Goal: Complete application form: Complete application form

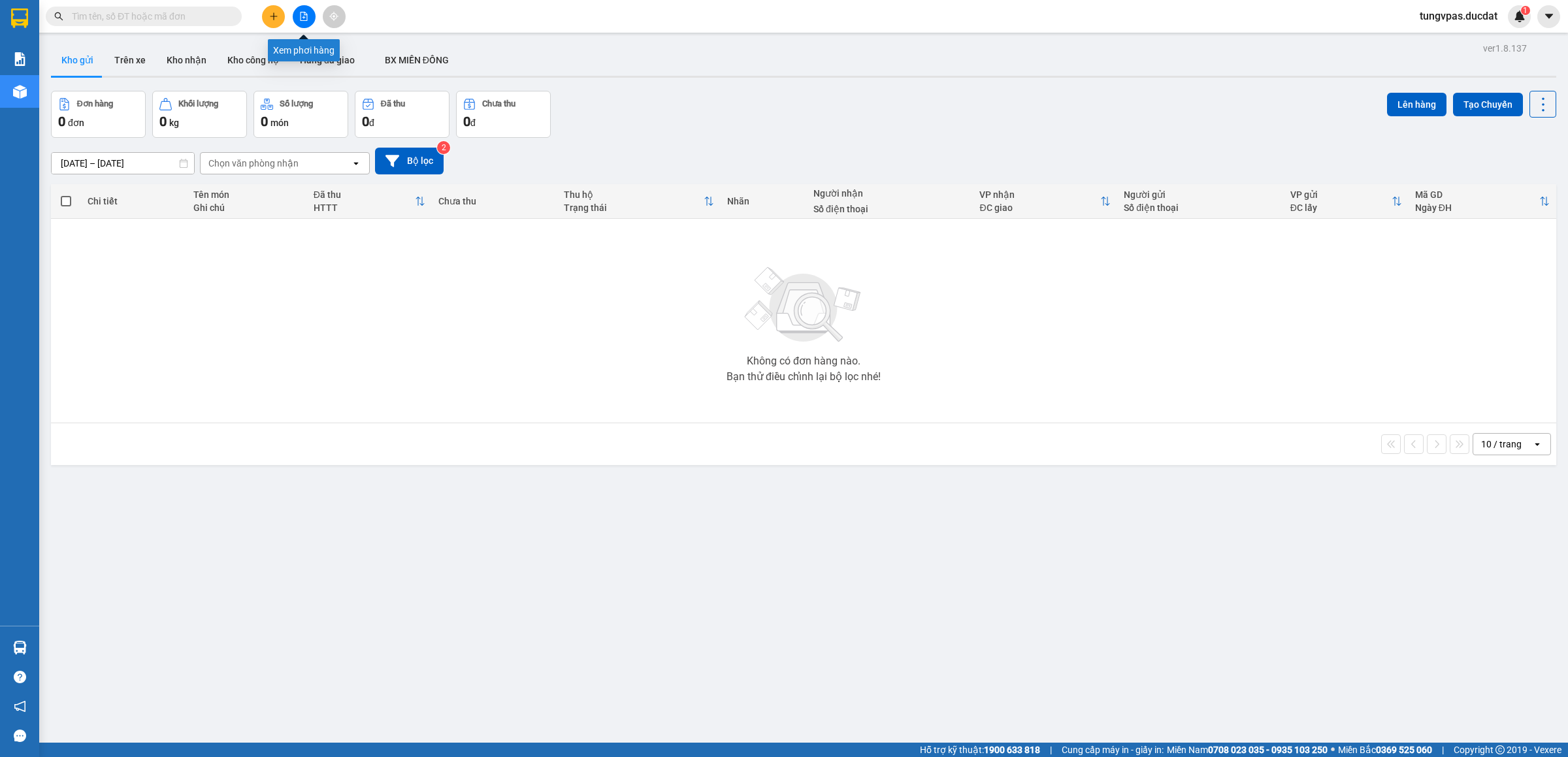
click at [304, 12] on icon "file-add" at bounding box center [303, 16] width 9 height 9
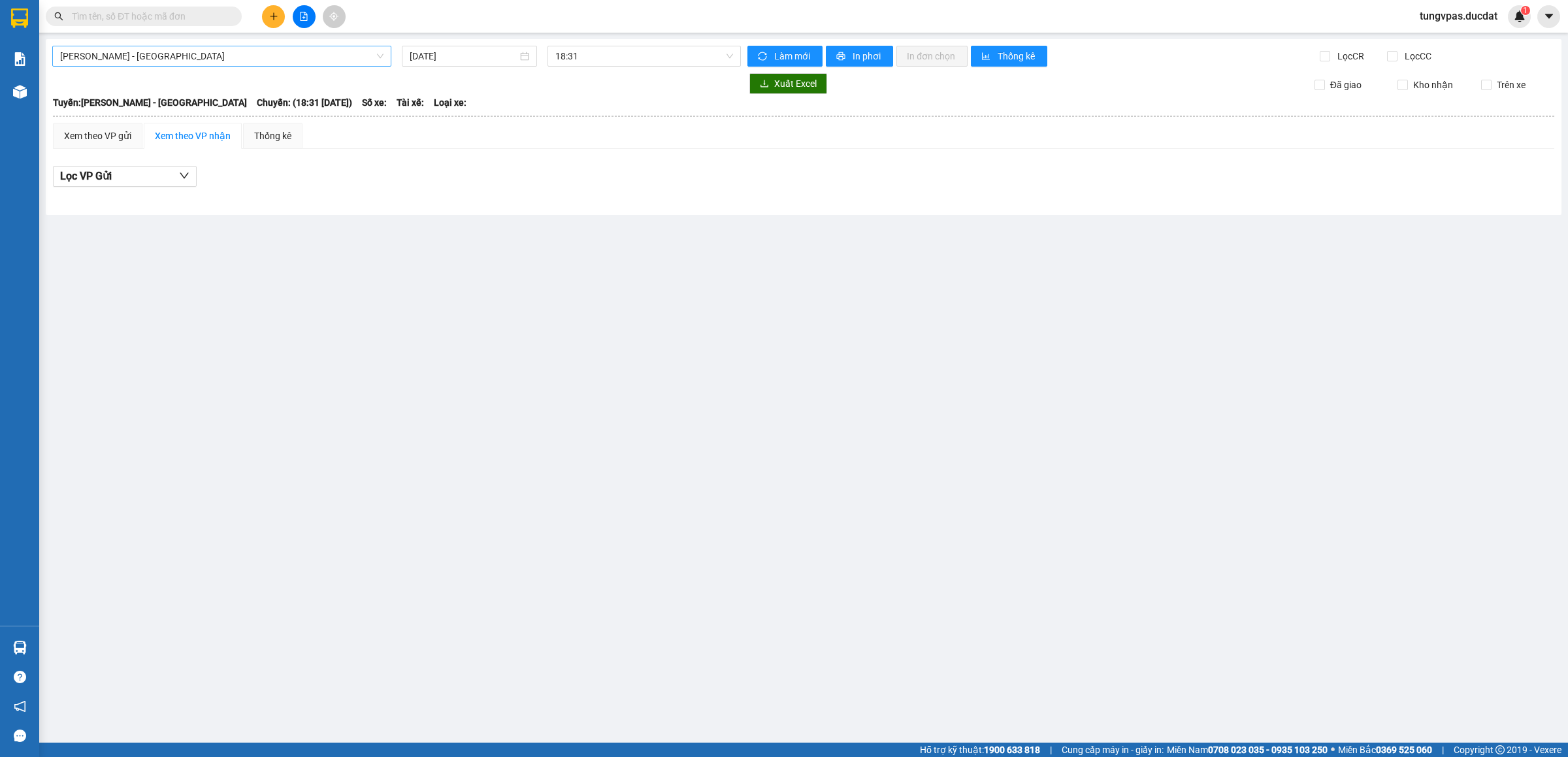
click at [283, 63] on span "[PERSON_NAME] - [GEOGRAPHIC_DATA]" at bounding box center [222, 56] width 324 height 20
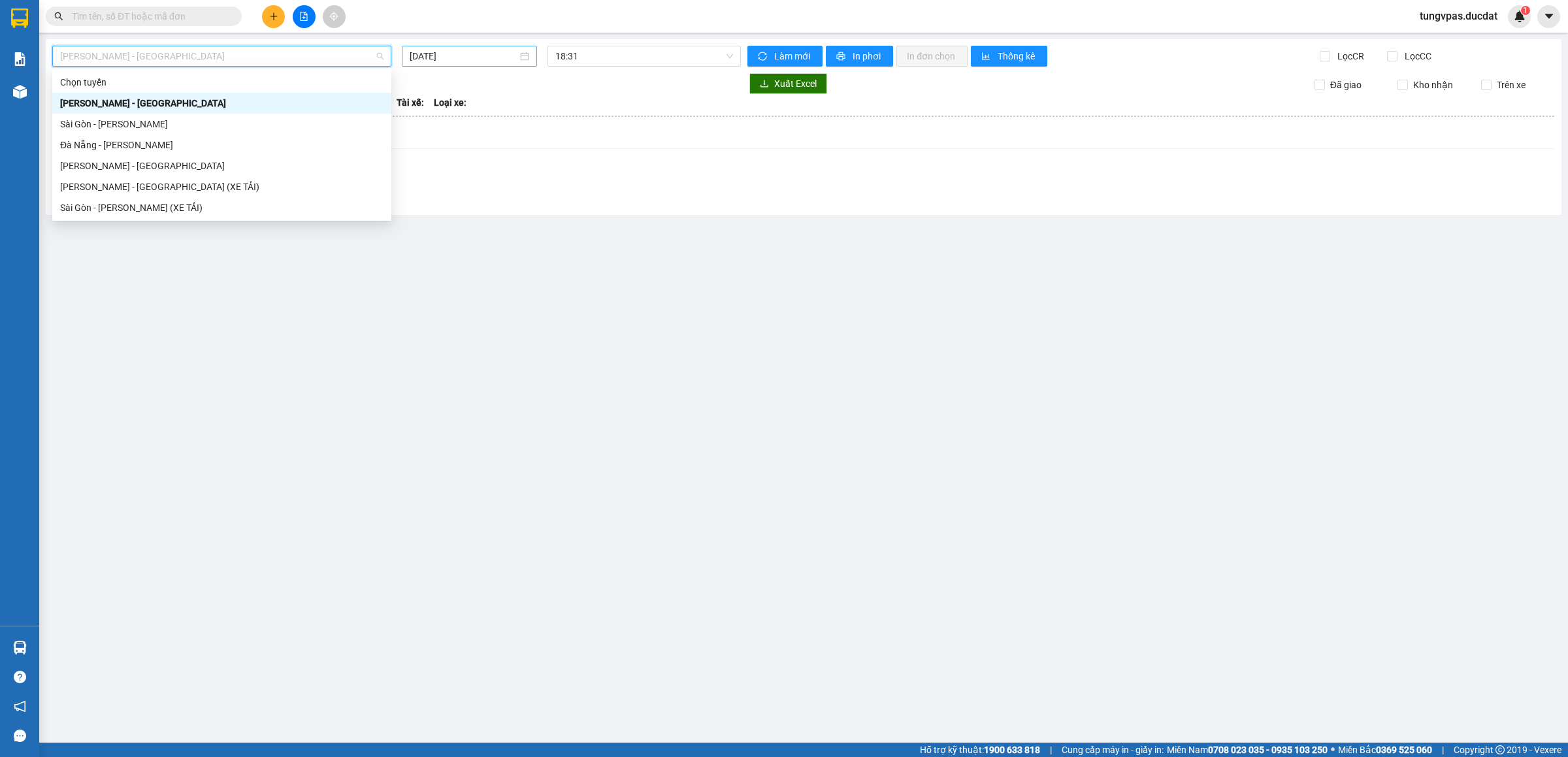
click at [498, 57] on input "[DATE]" at bounding box center [463, 56] width 108 height 14
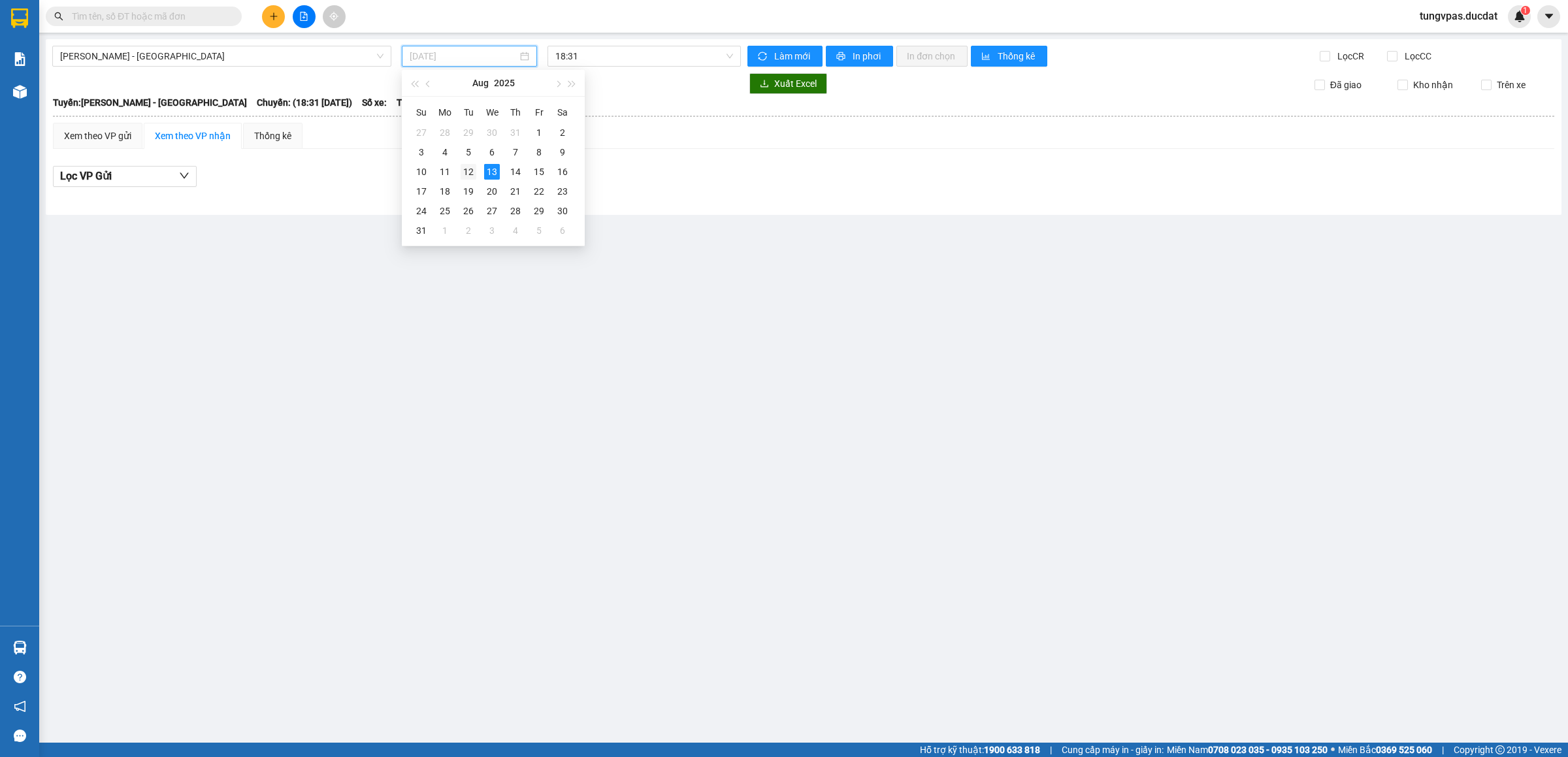
click at [465, 171] on div "12" at bounding box center [469, 172] width 16 height 16
type input "[DATE]"
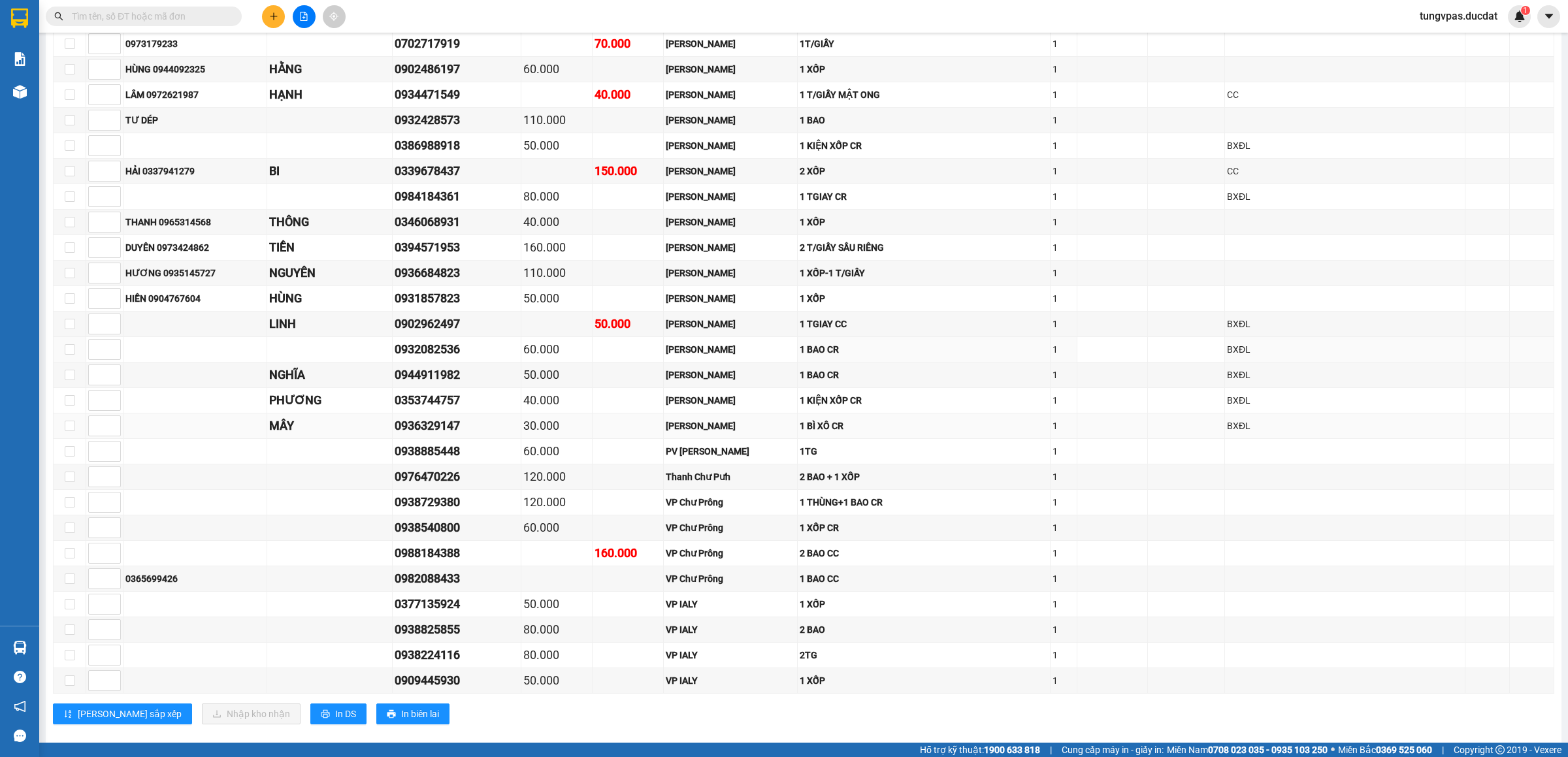
scroll to position [843, 0]
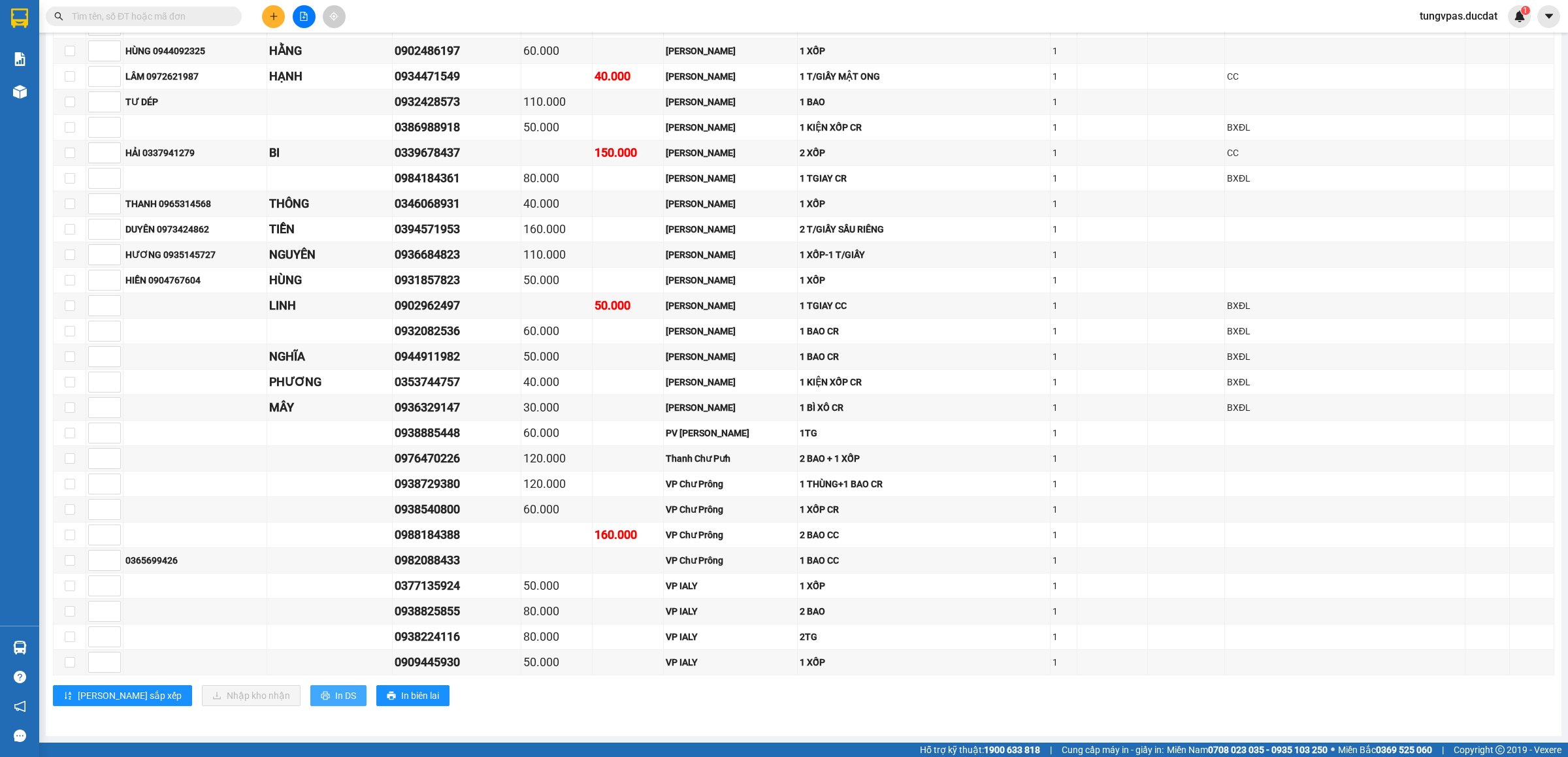
click at [335, 696] on span "In DS" at bounding box center [346, 696] width 21 height 14
click at [1448, 565] on td at bounding box center [1345, 560] width 240 height 26
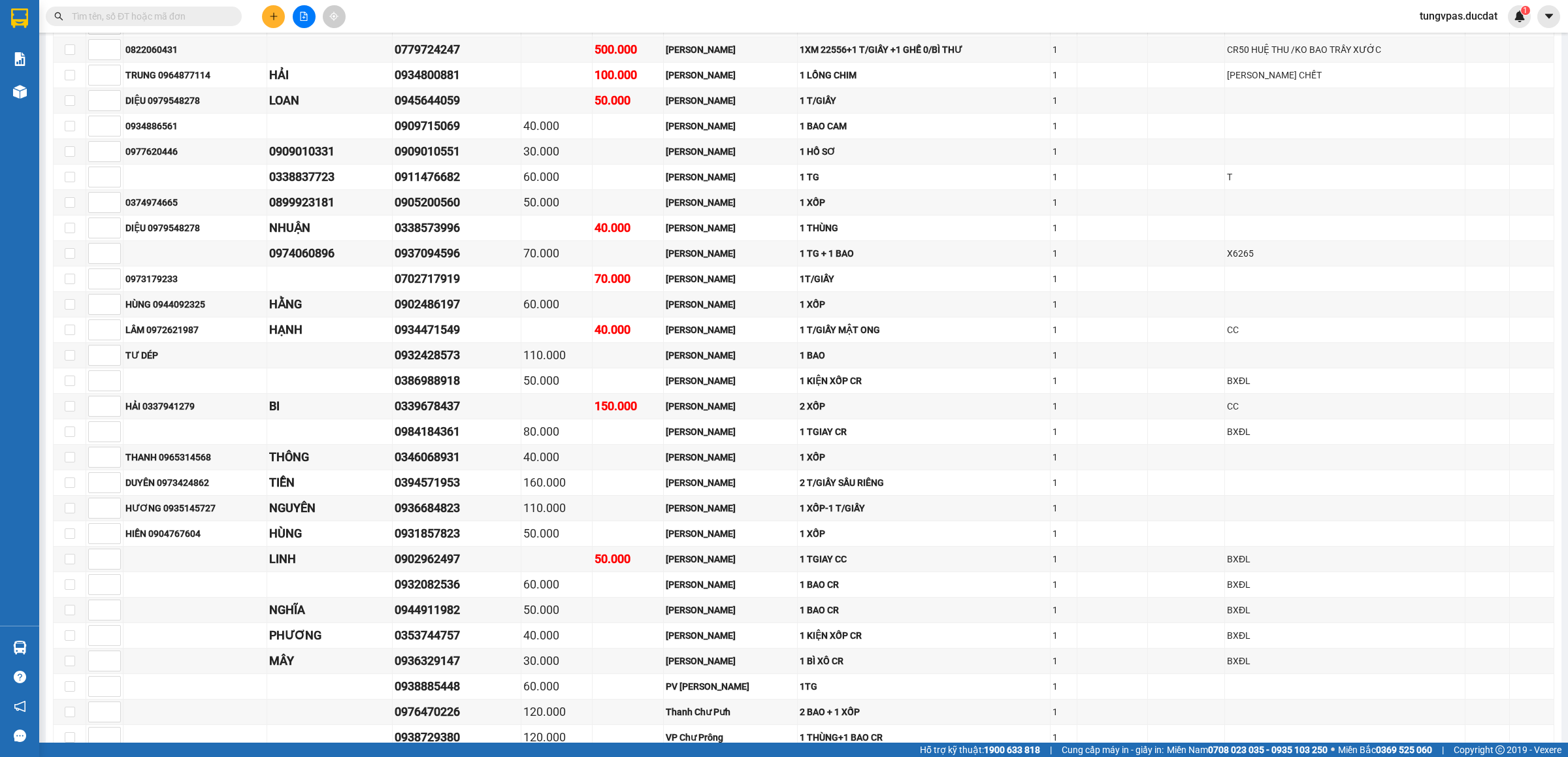
scroll to position [451, 0]
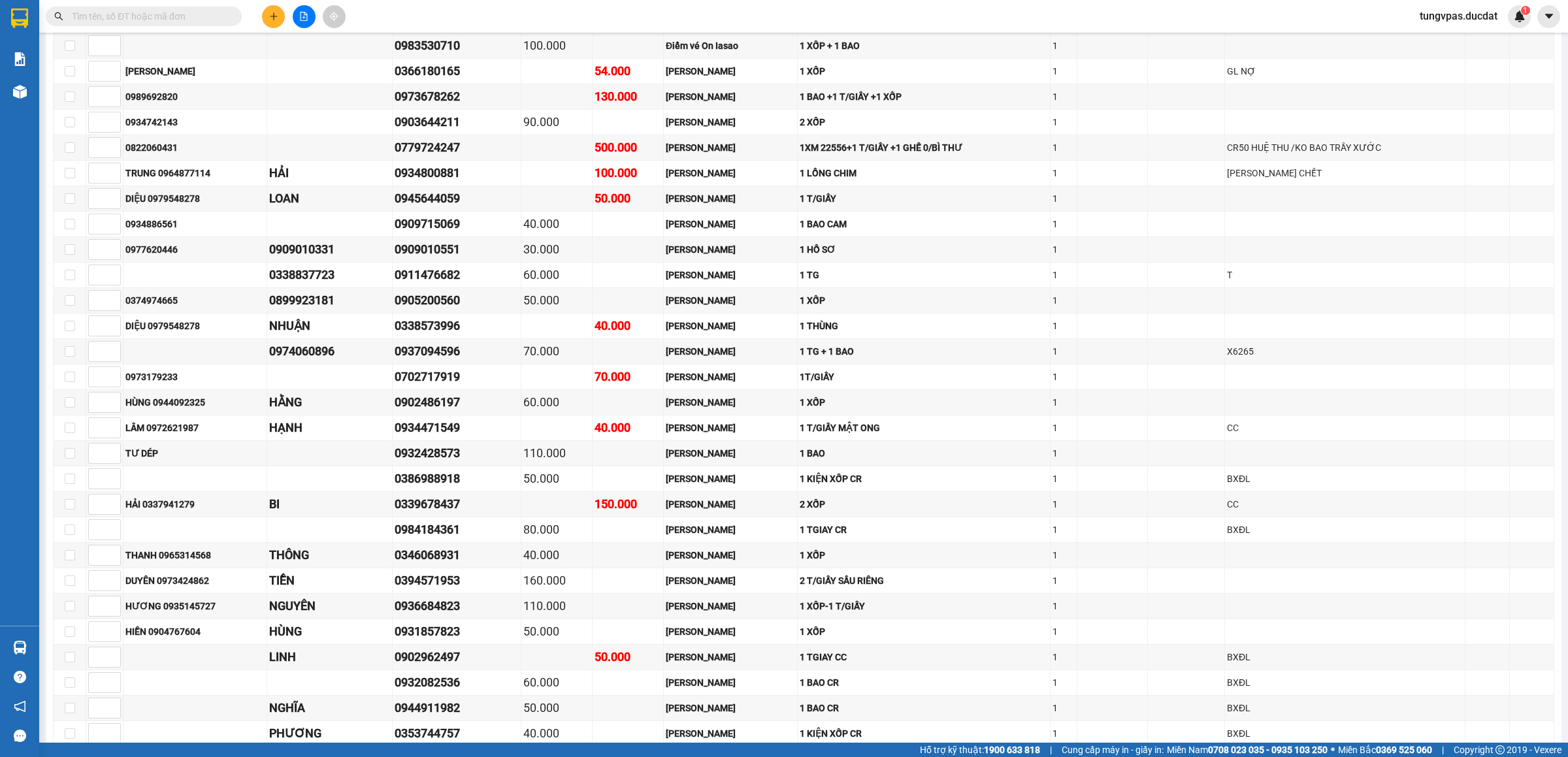
click at [267, 19] on button at bounding box center [274, 17] width 23 height 23
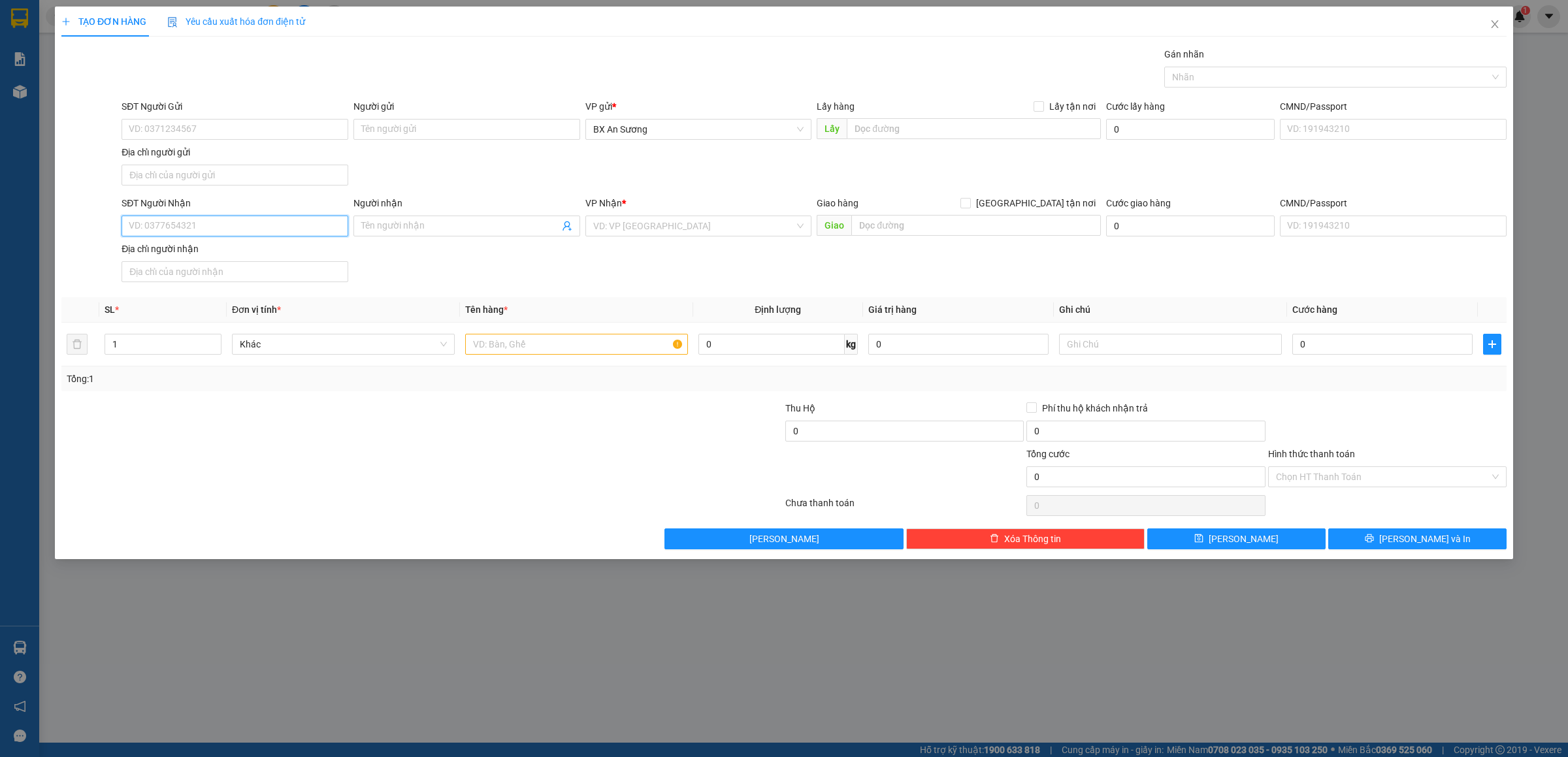
click at [273, 225] on input "SĐT Người Nhận" at bounding box center [235, 226] width 227 height 21
type input "0359444889"
click at [269, 252] on div "0359444889 - [PERSON_NAME]" at bounding box center [234, 254] width 211 height 14
type input "[PERSON_NAME]"
type input "IALAU"
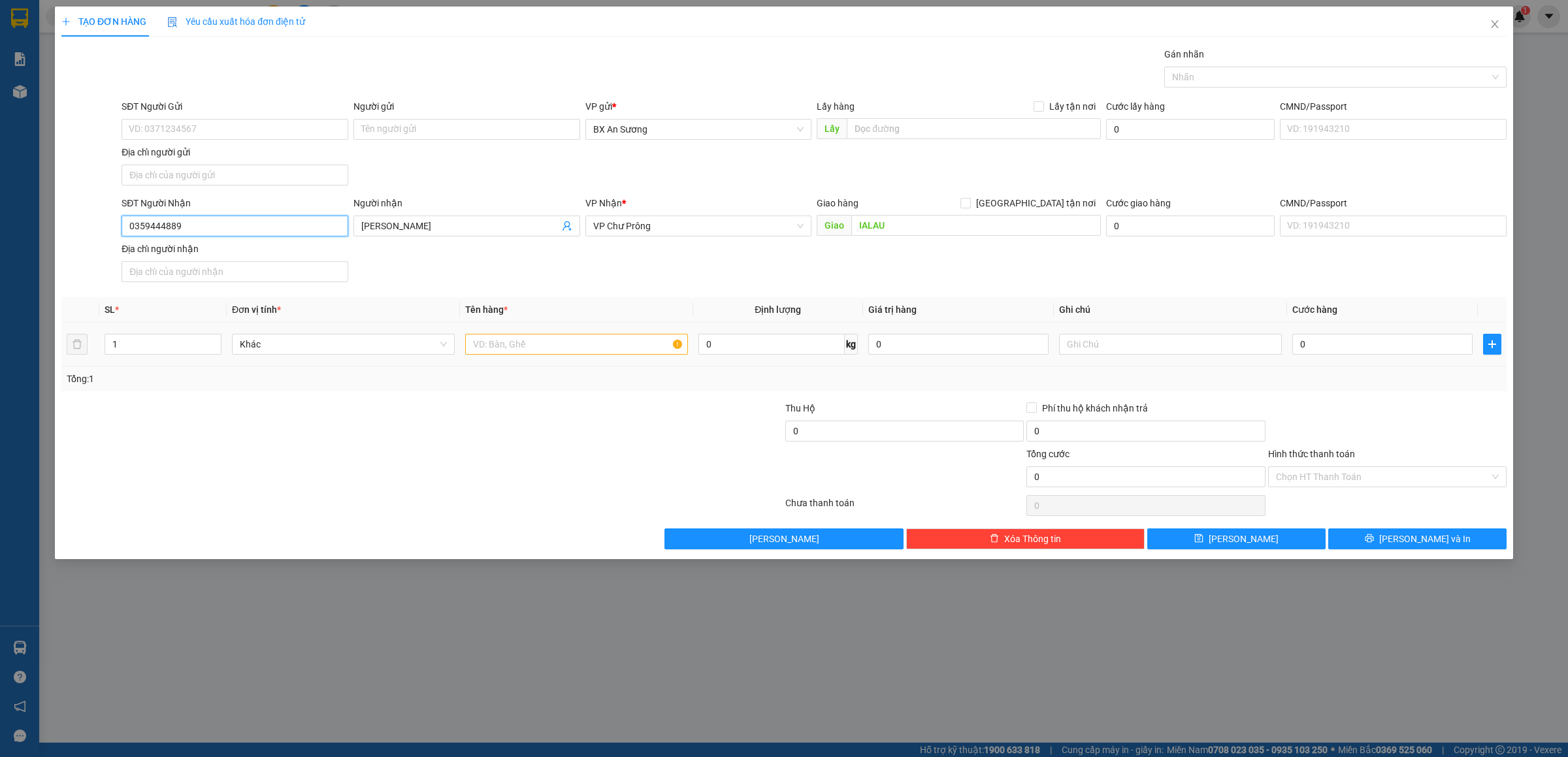
type input "0359444889"
click at [558, 350] on input "text" at bounding box center [576, 344] width 222 height 21
type input "1 TÚM XANH"
type input "6"
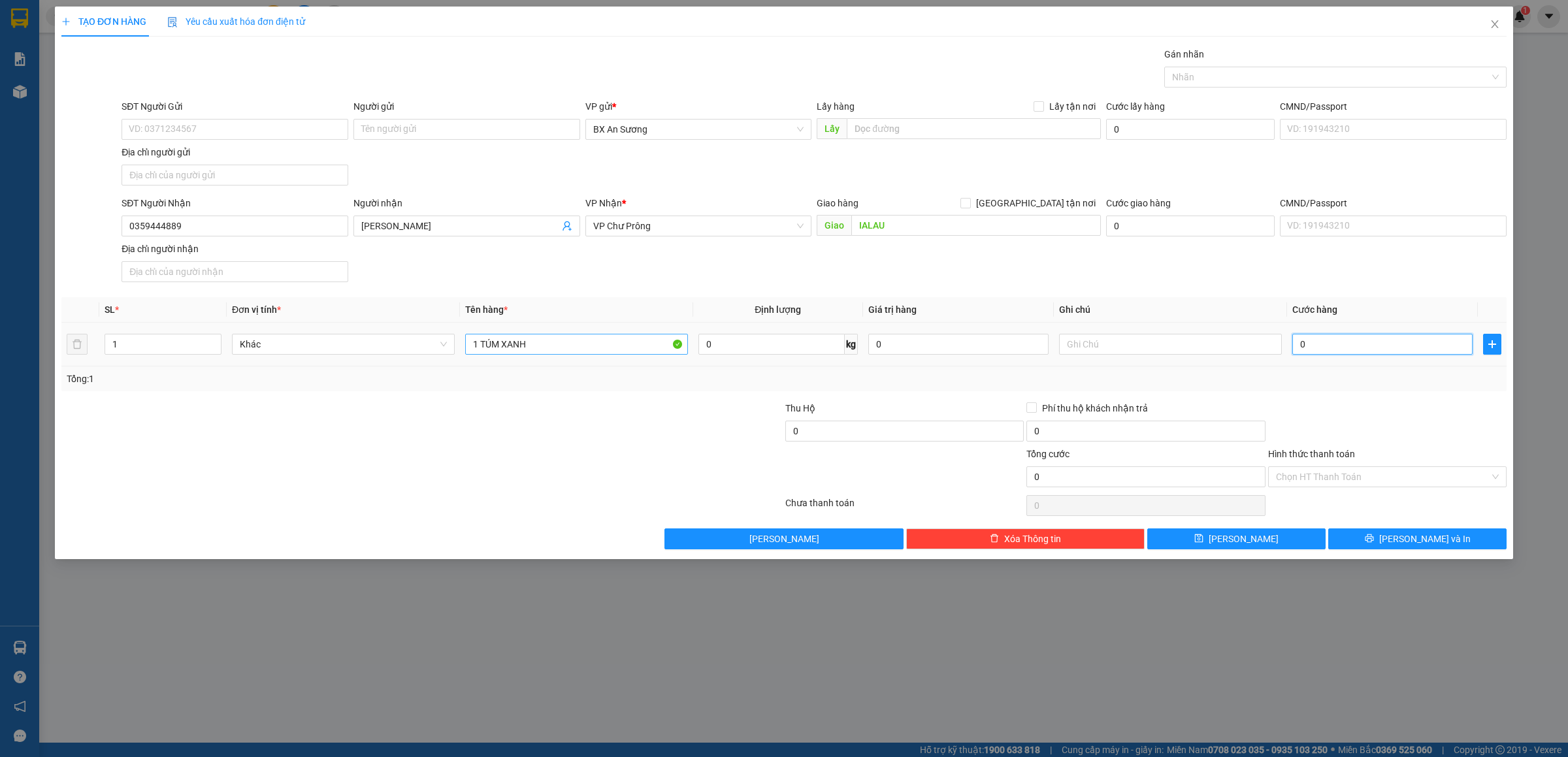
type input "6"
type input "60"
type input "60.000"
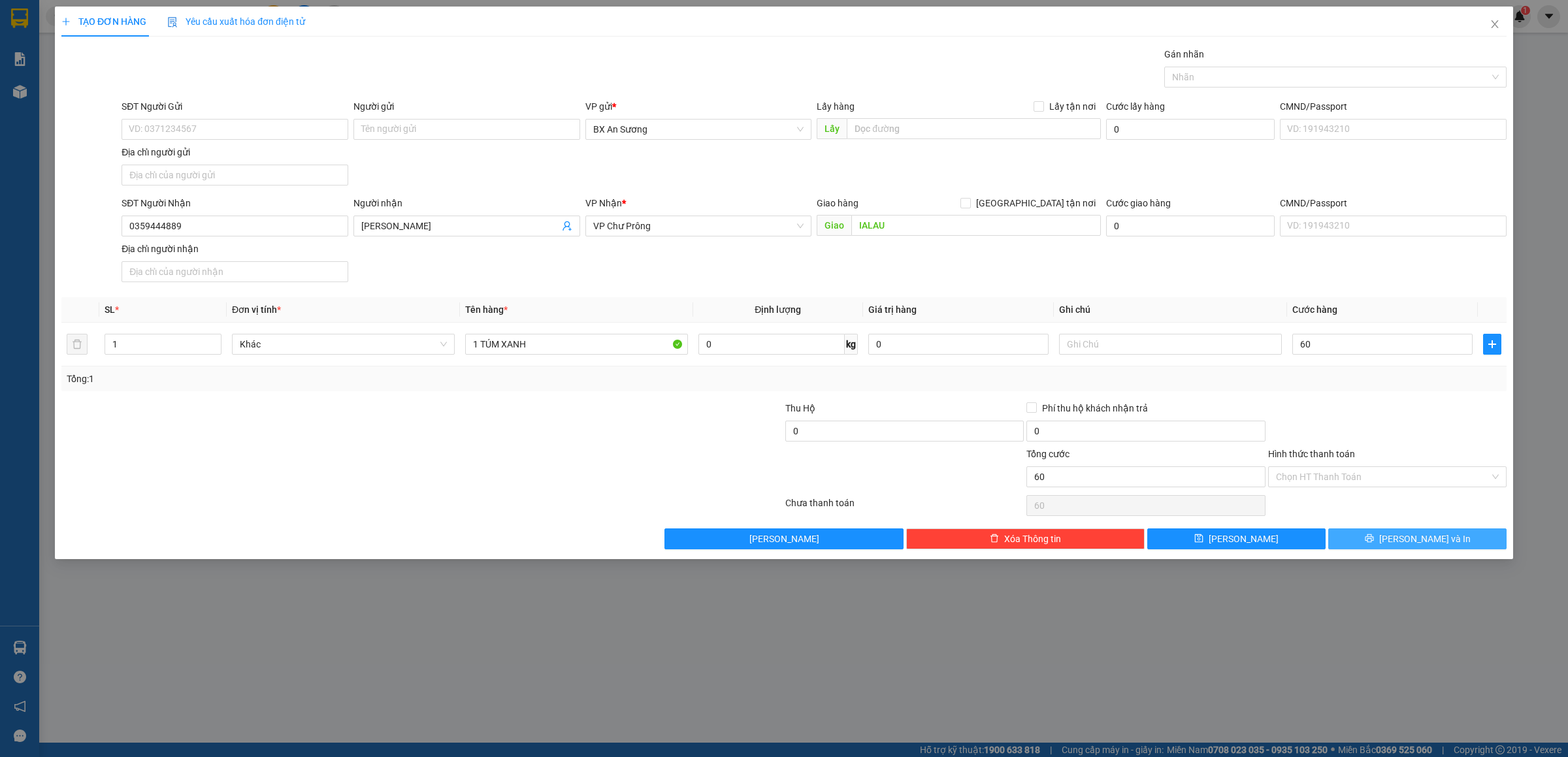
type input "60.000"
click at [1408, 540] on span "[PERSON_NAME] và In" at bounding box center [1425, 539] width 92 height 14
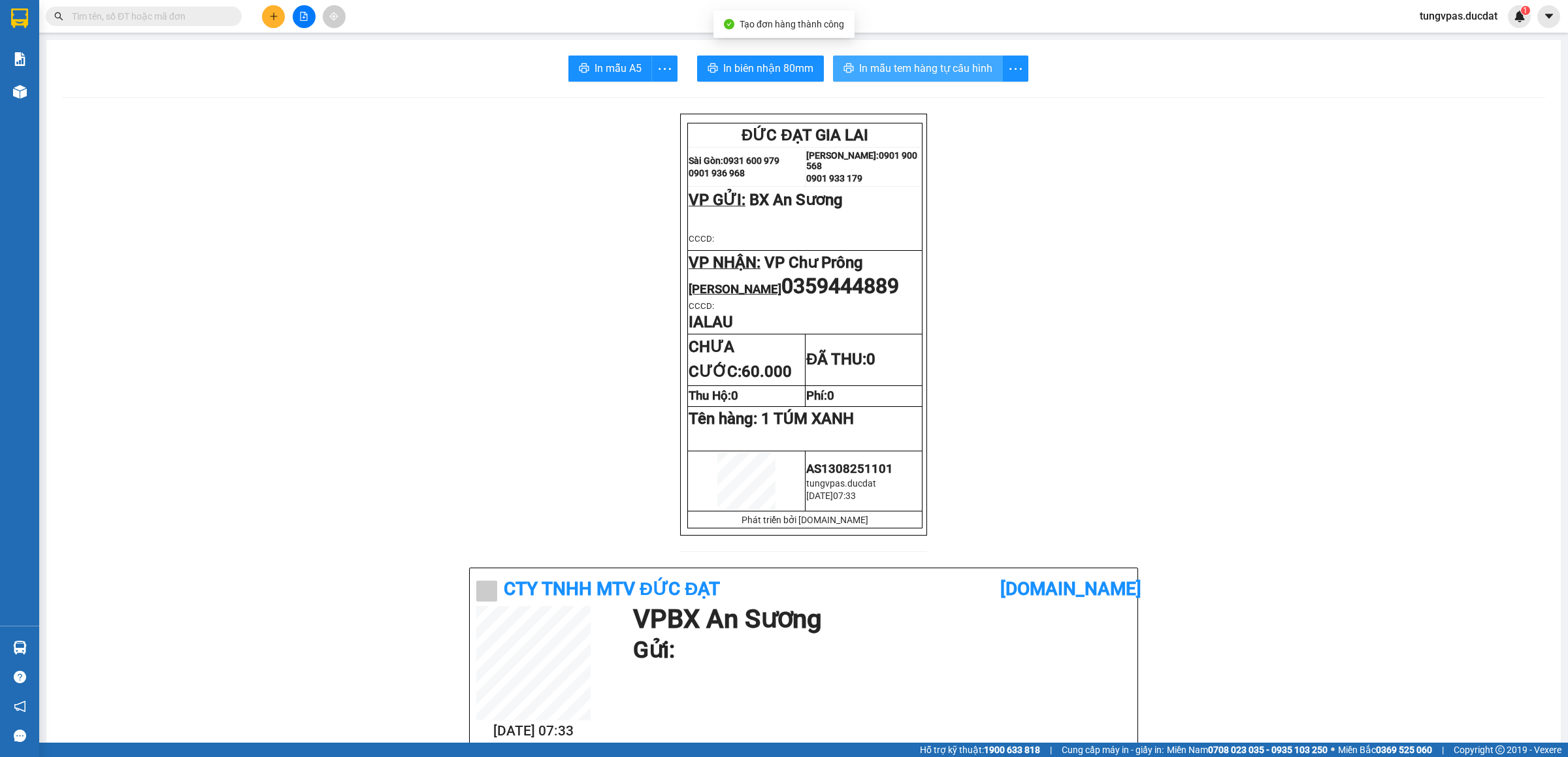
click at [897, 68] on span "In mẫu tem hàng tự cấu hình" at bounding box center [926, 68] width 133 height 16
click at [270, 21] on button at bounding box center [274, 17] width 23 height 23
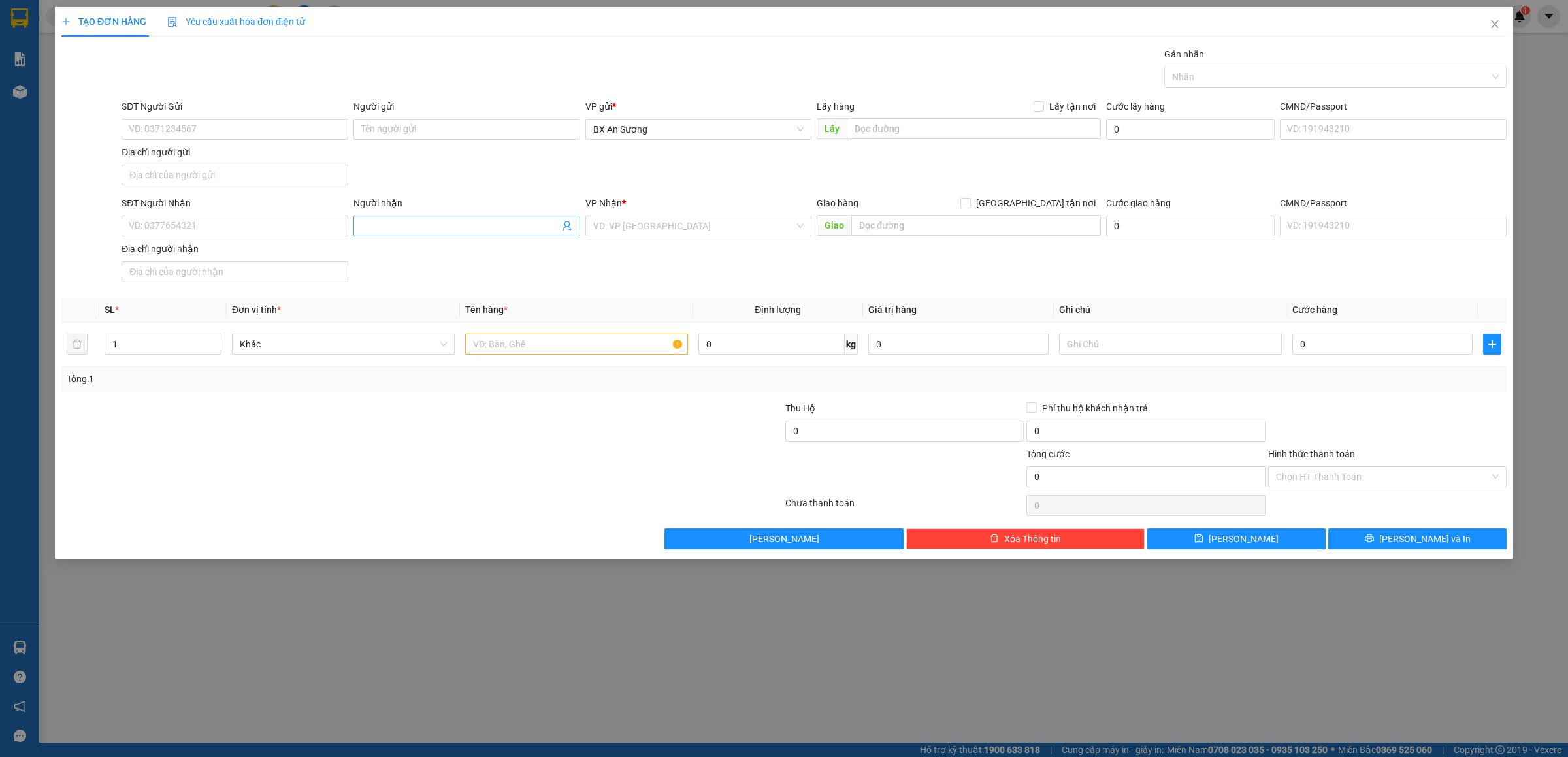
click at [410, 228] on input "Người nhận" at bounding box center [460, 226] width 198 height 14
click at [306, 222] on input "SĐT Người Nhận" at bounding box center [235, 226] width 227 height 21
type input "0937959950"
click at [267, 251] on div "0937959950 - DIỆU" at bounding box center [234, 254] width 211 height 14
type input "DIỆU"
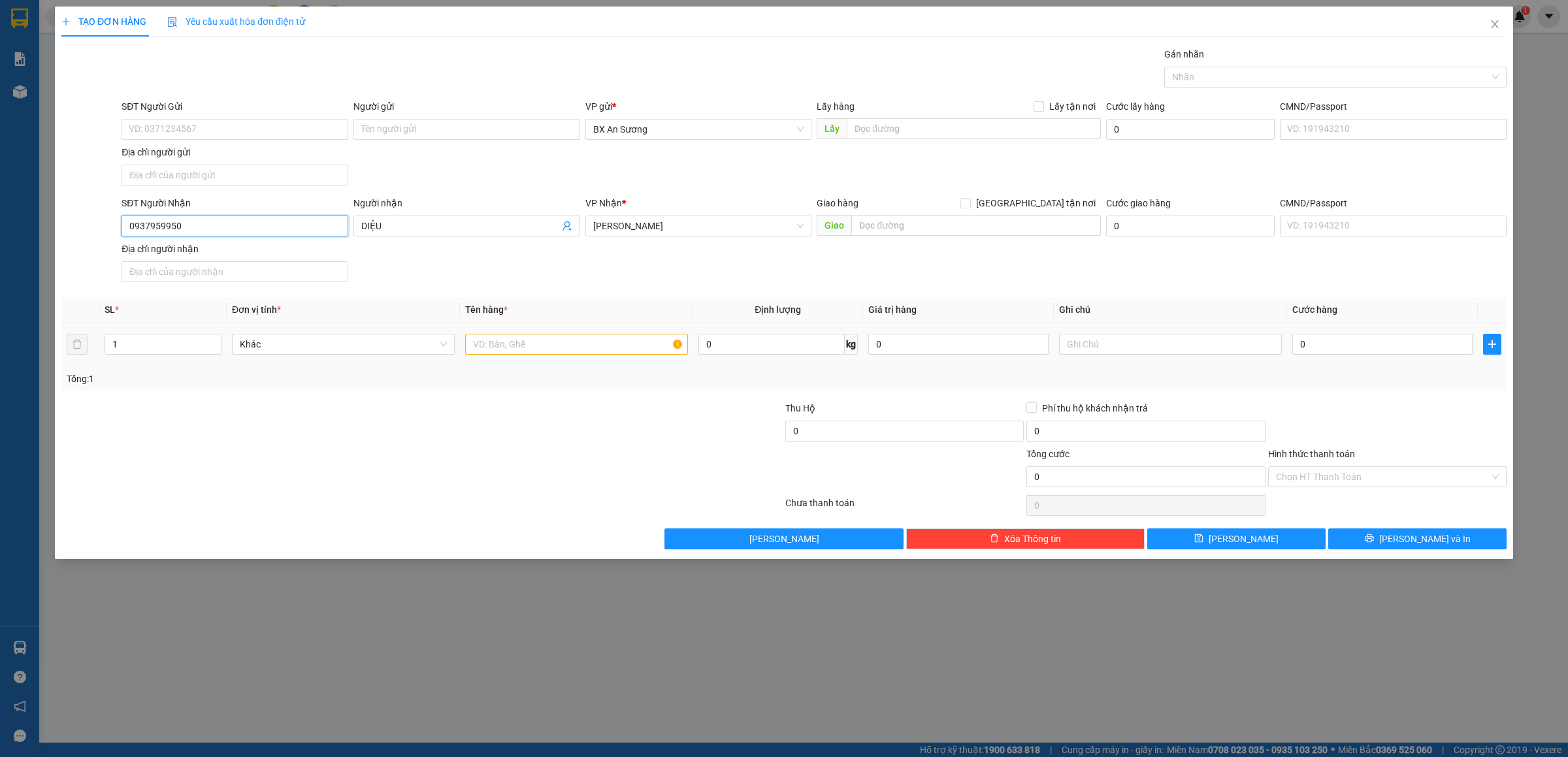
type input "0937959950"
click at [493, 338] on div at bounding box center [576, 343] width 222 height 26
click at [493, 338] on input "text" at bounding box center [576, 344] width 222 height 21
type input "1 CỤC ĐEN"
type input "6"
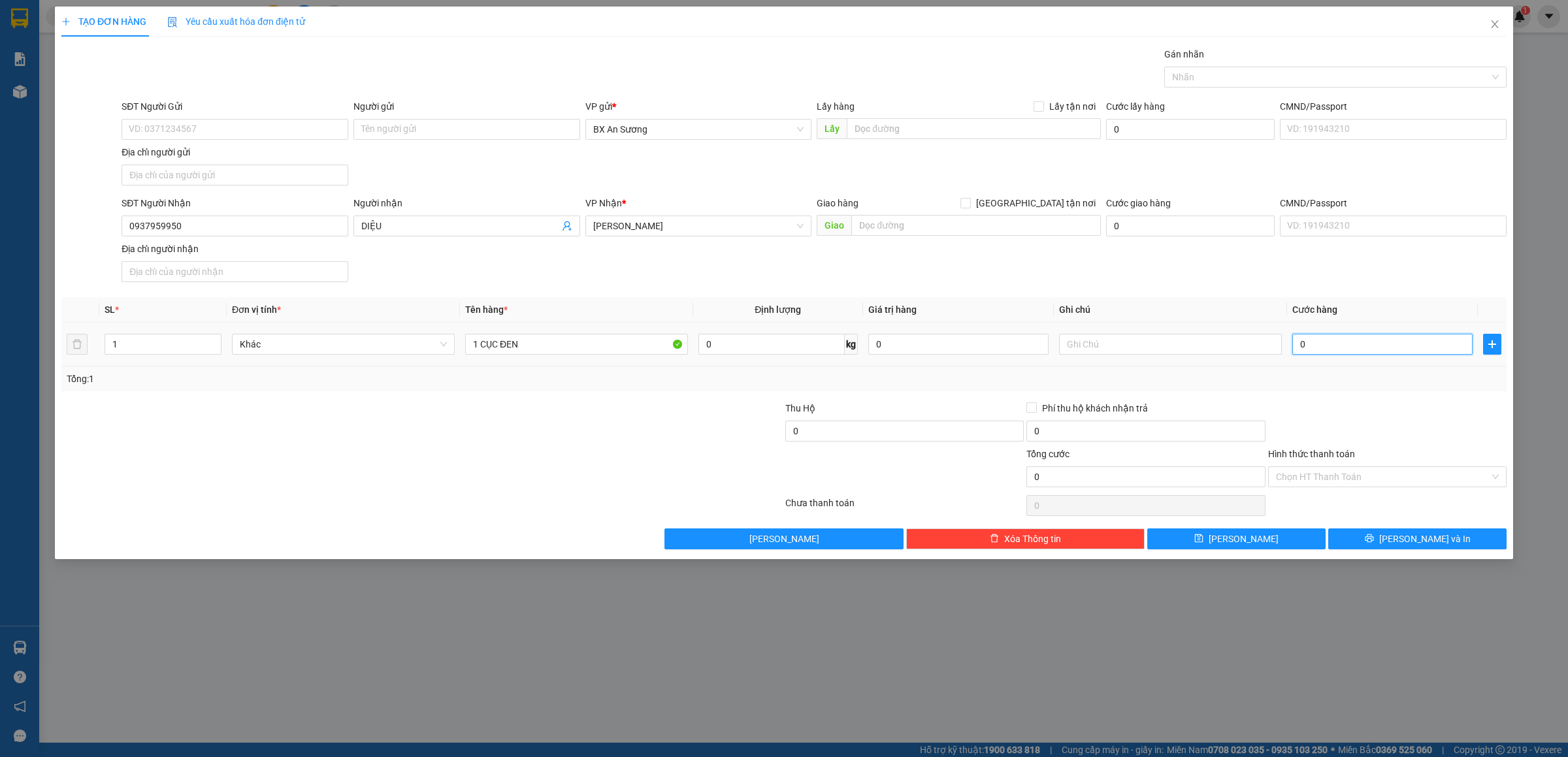
type input "6"
type input "60"
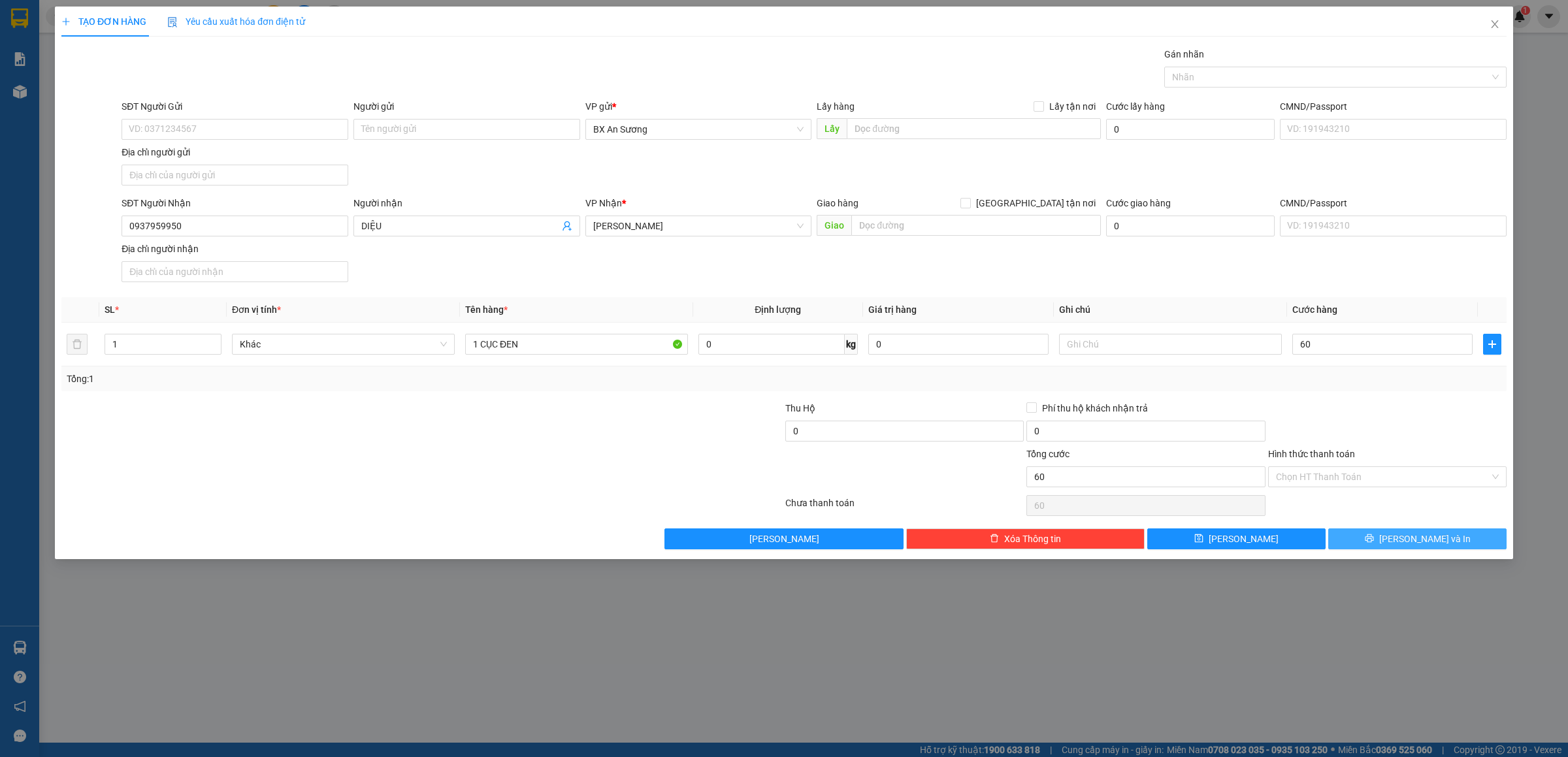
type input "60.000"
click at [1387, 548] on button "[PERSON_NAME] và In" at bounding box center [1417, 539] width 179 height 21
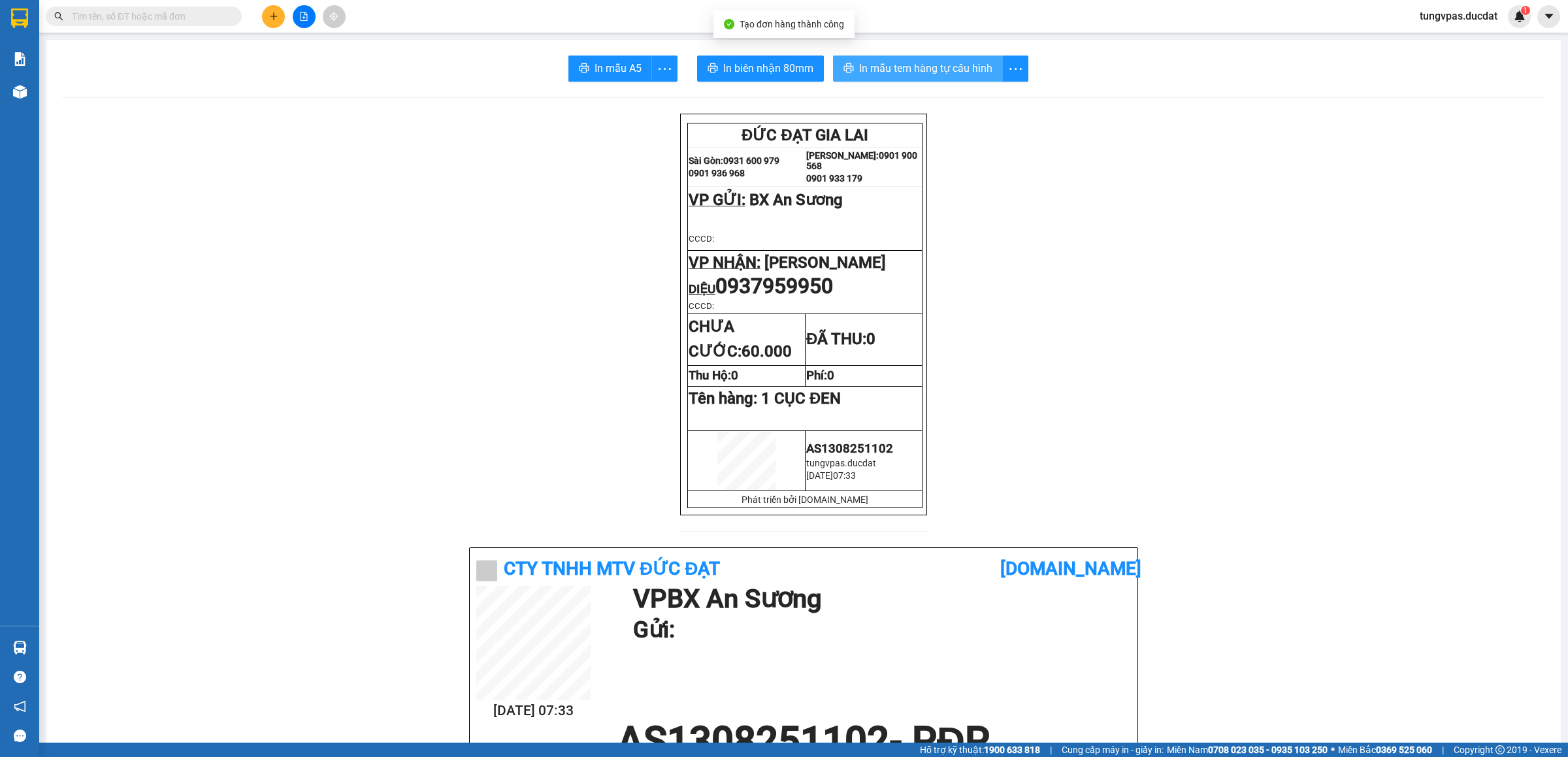
click at [955, 69] on span "In mẫu tem hàng tự cấu hình" at bounding box center [926, 68] width 133 height 16
click at [270, 9] on button at bounding box center [274, 17] width 23 height 23
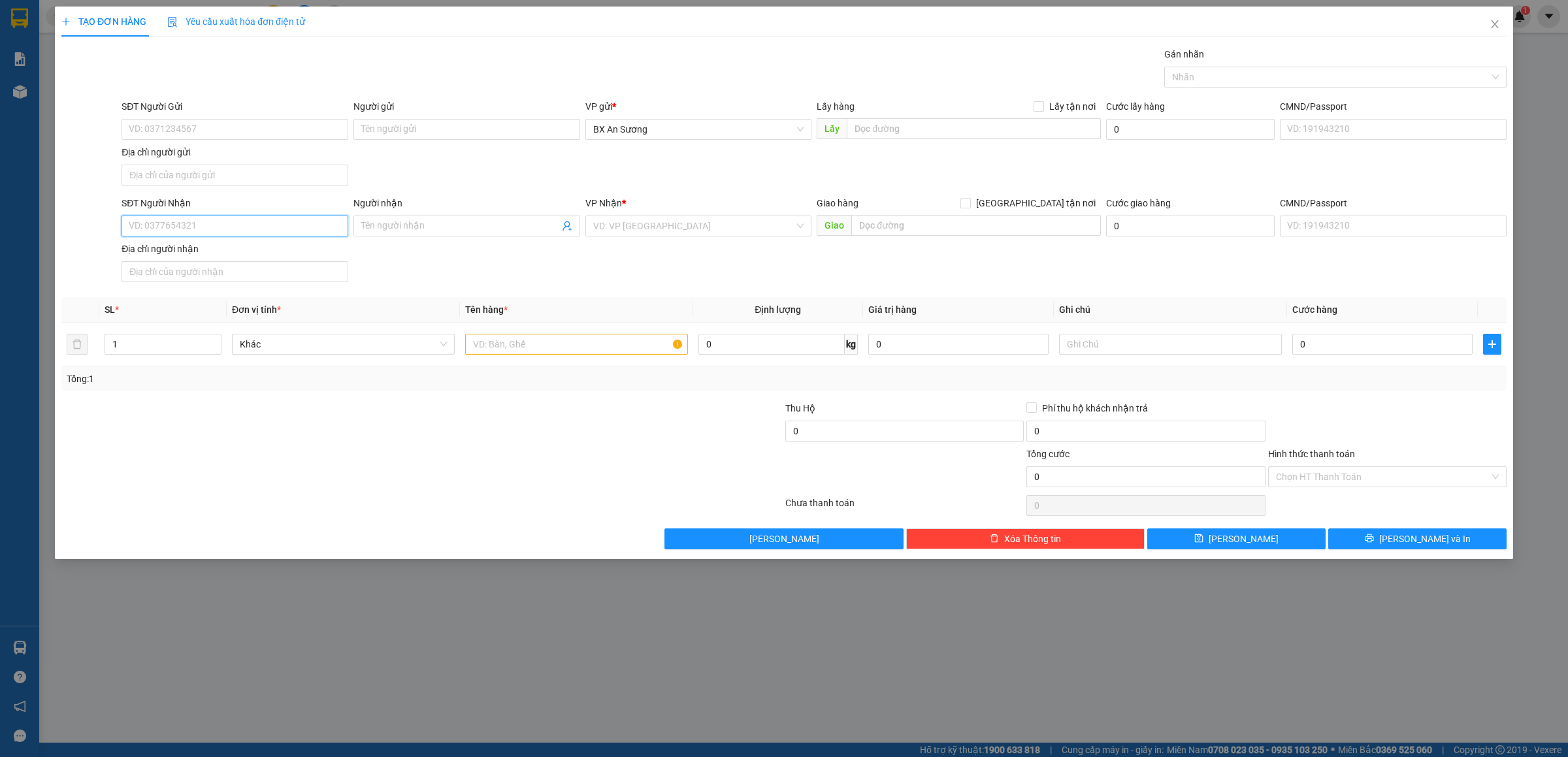
click at [197, 234] on input "SĐT Người Nhận" at bounding box center [235, 226] width 227 height 21
type input "0983076090"
click at [197, 249] on div "0983076090 - chi hà" at bounding box center [234, 254] width 211 height 14
type input "chi hà"
type input "0983076090"
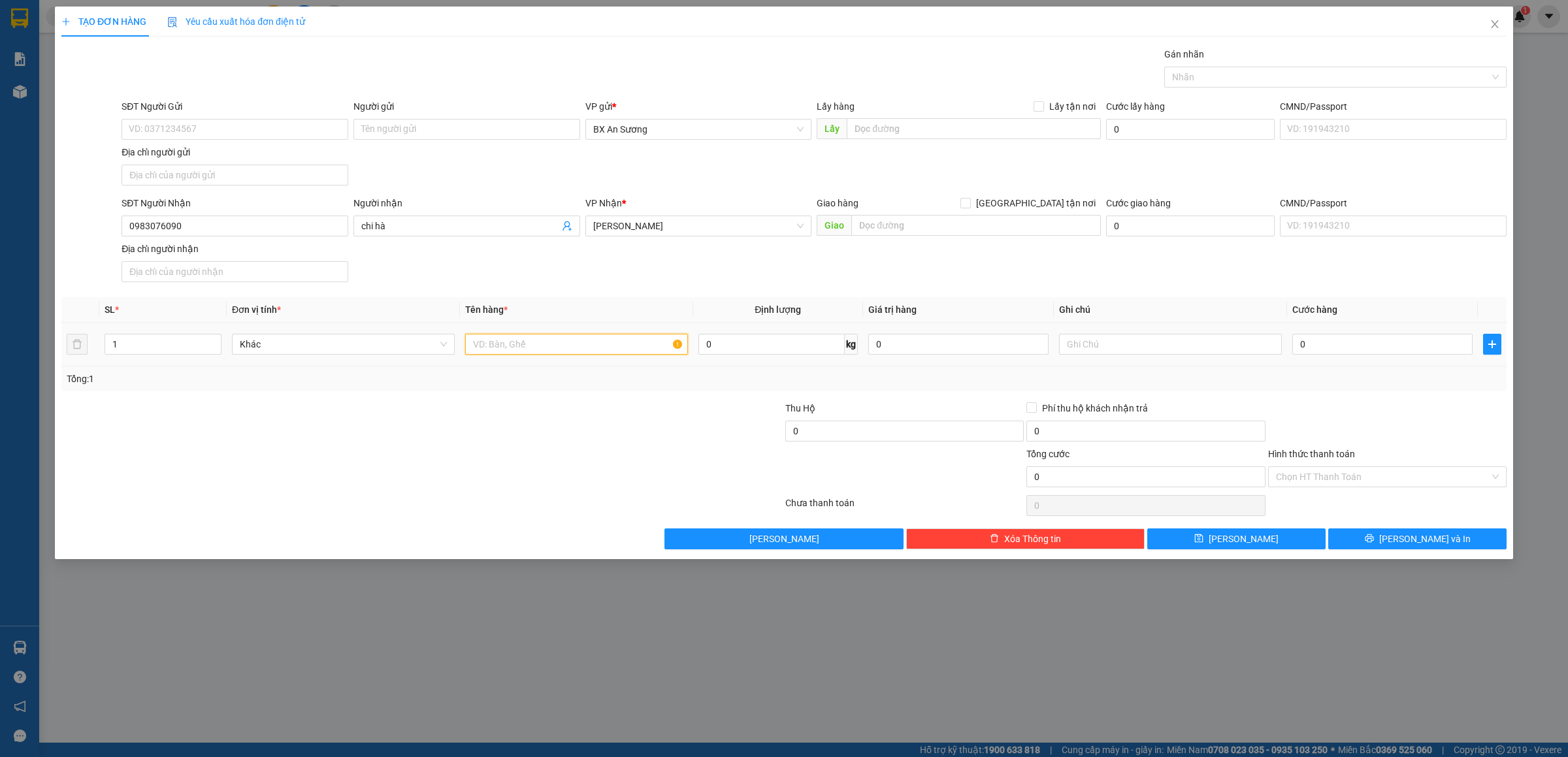
click at [518, 355] on input "text" at bounding box center [576, 344] width 222 height 21
type input "1 TÚM XANH"
type input "6"
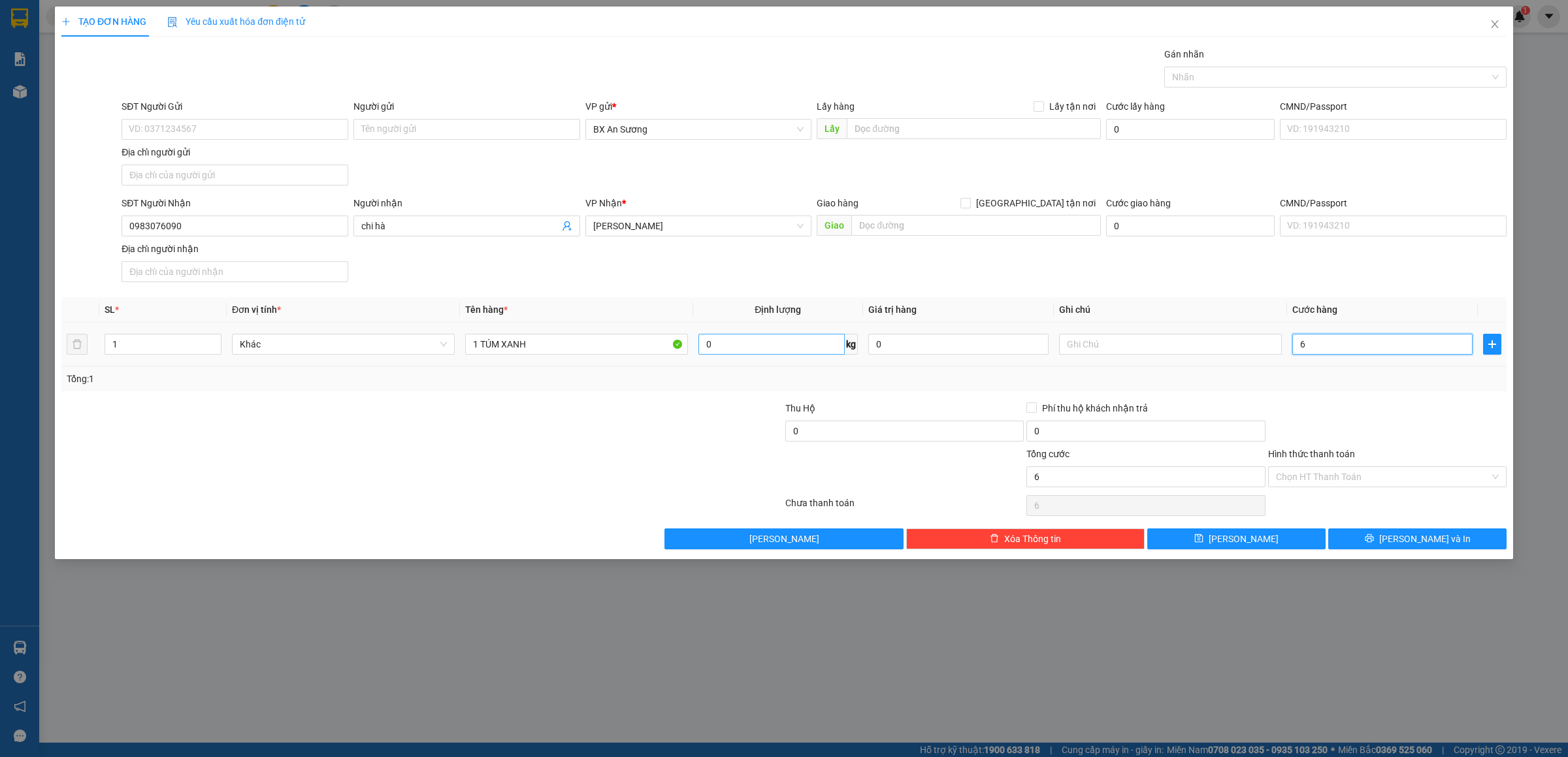
type input "60"
type input "60.000"
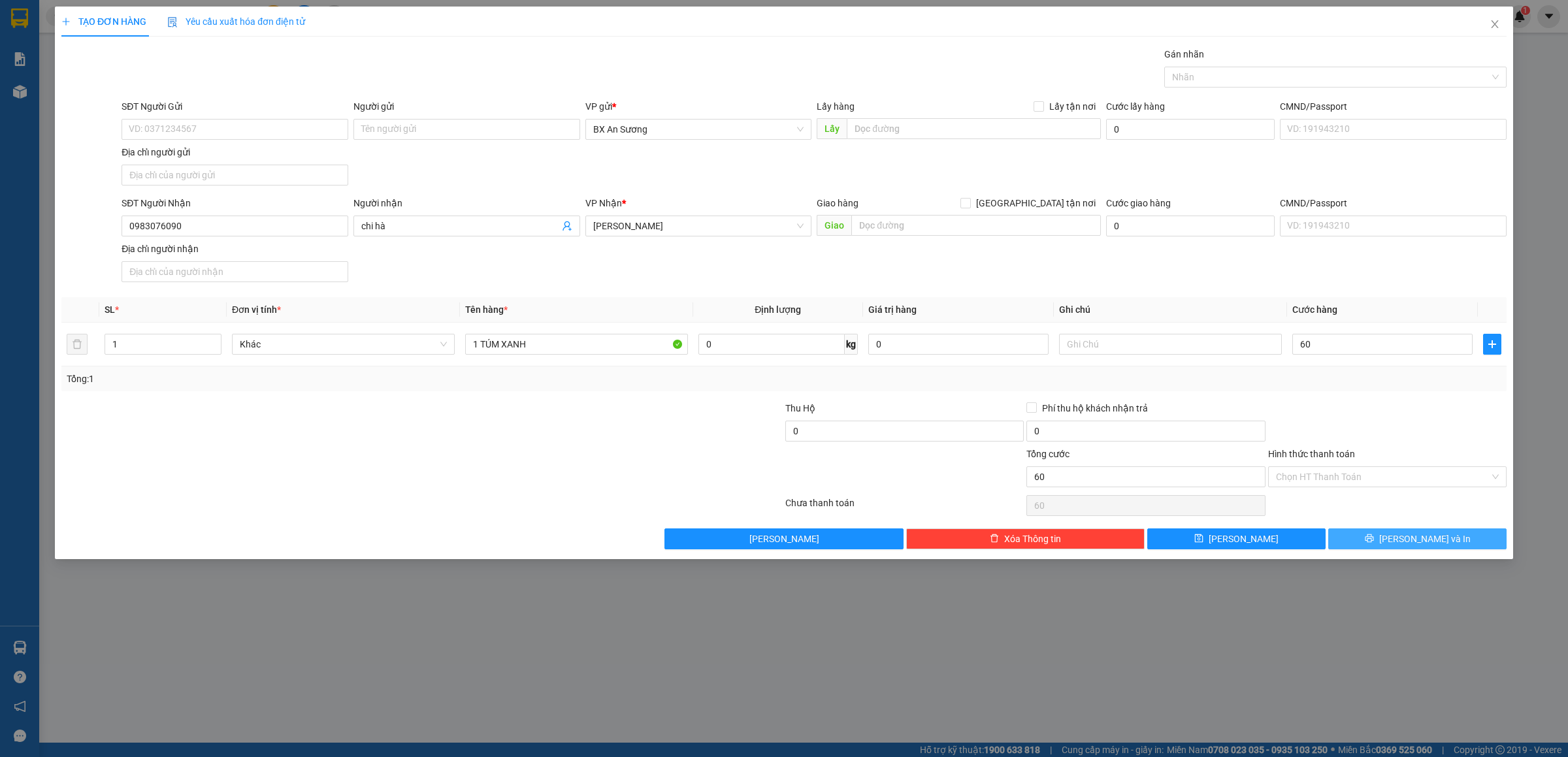
type input "60.000"
click at [1459, 539] on button "[PERSON_NAME] và In" at bounding box center [1417, 539] width 179 height 21
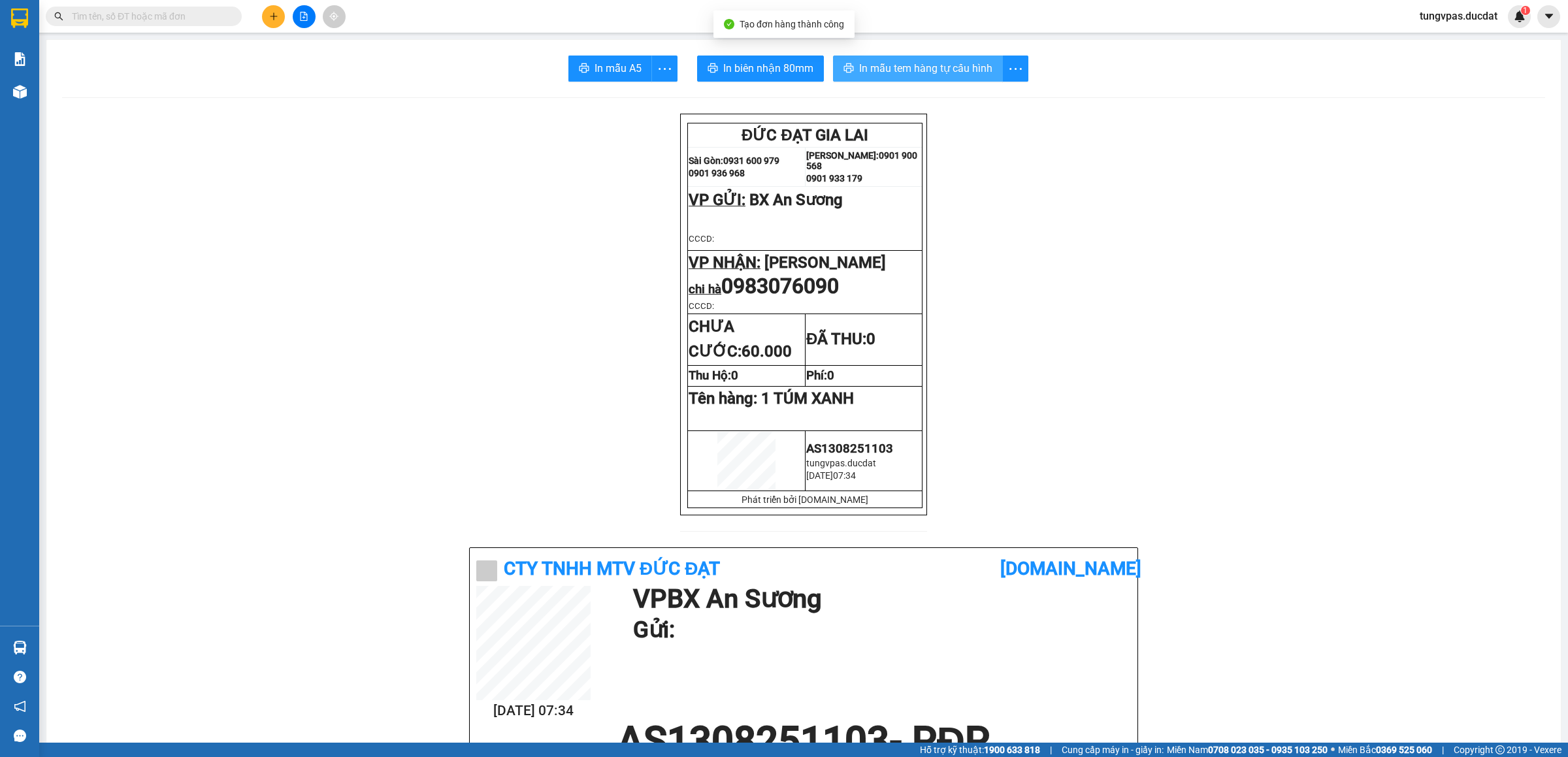
click at [885, 60] on button "In mẫu tem hàng tự cấu hình" at bounding box center [917, 68] width 170 height 26
